Goal: Information Seeking & Learning: Learn about a topic

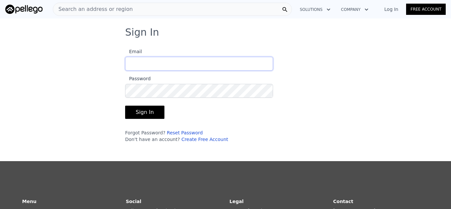
type input "[EMAIL_ADDRESS][DOMAIN_NAME]"
click at [150, 108] on button "Sign In" at bounding box center [144, 112] width 39 height 13
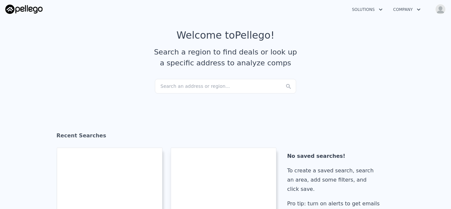
scroll to position [10, 0]
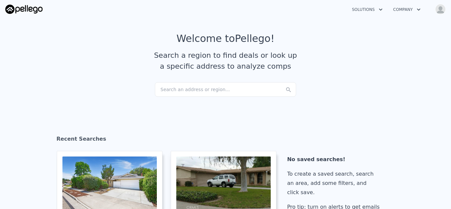
click at [176, 87] on div "Search an address or region..." at bounding box center [225, 89] width 141 height 15
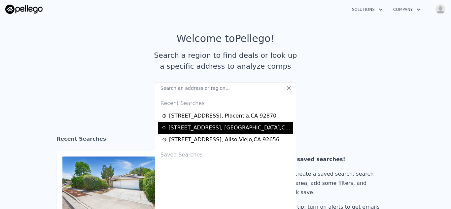
type input "[STREET_ADDRESS]"
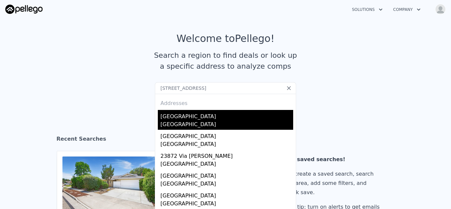
click at [189, 123] on div "[GEOGRAPHIC_DATA]" at bounding box center [226, 124] width 133 height 9
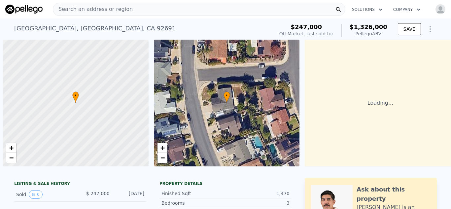
scroll to position [0, 3]
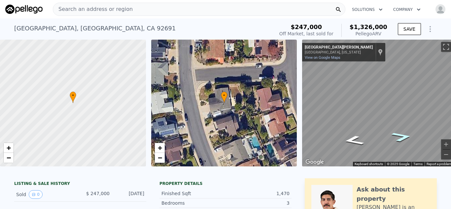
click at [408, 138] on icon "Go West, Via Cebrero" at bounding box center [401, 136] width 38 height 15
click at [408, 138] on icon "Go West, Via Cebrero" at bounding box center [401, 136] width 39 height 15
click at [398, 135] on icon "Go West, Via La Coruna" at bounding box center [400, 136] width 41 height 15
click at [268, 98] on div "• + − • + − ← Move left → Move right ↑ Move up ↓ Move down + Zoom in - Zoom out…" at bounding box center [225, 103] width 451 height 127
click at [399, 127] on icon "Go South, Via La Coruna" at bounding box center [402, 127] width 34 height 15
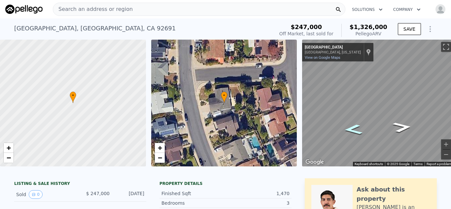
click at [355, 131] on icon "Go North, Via La Coruna" at bounding box center [353, 129] width 34 height 15
click at [399, 126] on icon "Go South, Via La Coruna" at bounding box center [402, 127] width 34 height 15
click at [404, 126] on icon "Go South, Via La Coruna" at bounding box center [401, 127] width 35 height 16
click at [351, 129] on icon "Go North, Via La Coruna" at bounding box center [353, 130] width 35 height 16
click at [351, 129] on icon "Go North, Via La Coruna" at bounding box center [353, 129] width 34 height 15
